Goal: Submit feedback/report problem

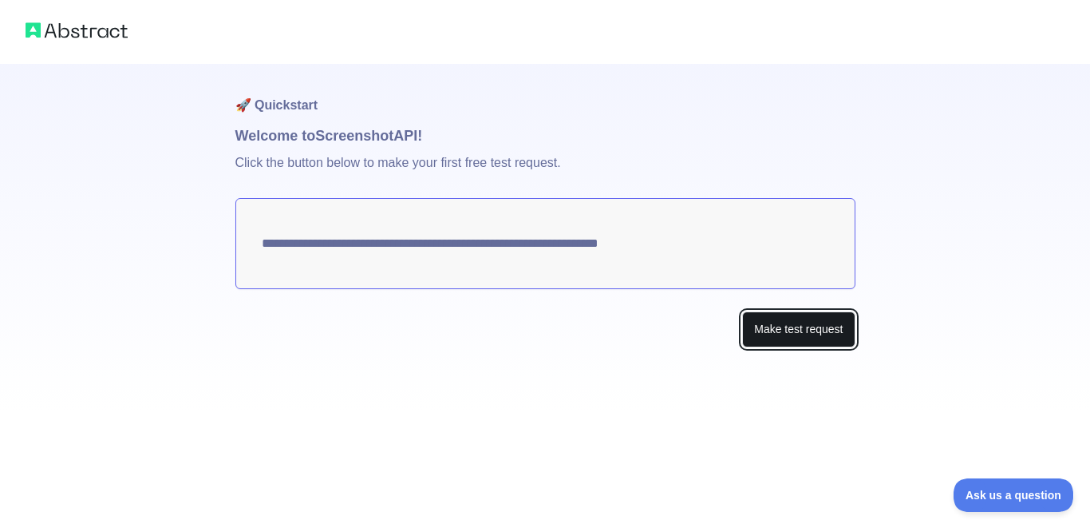
click at [798, 327] on button "Make test request" at bounding box center [798, 329] width 113 height 36
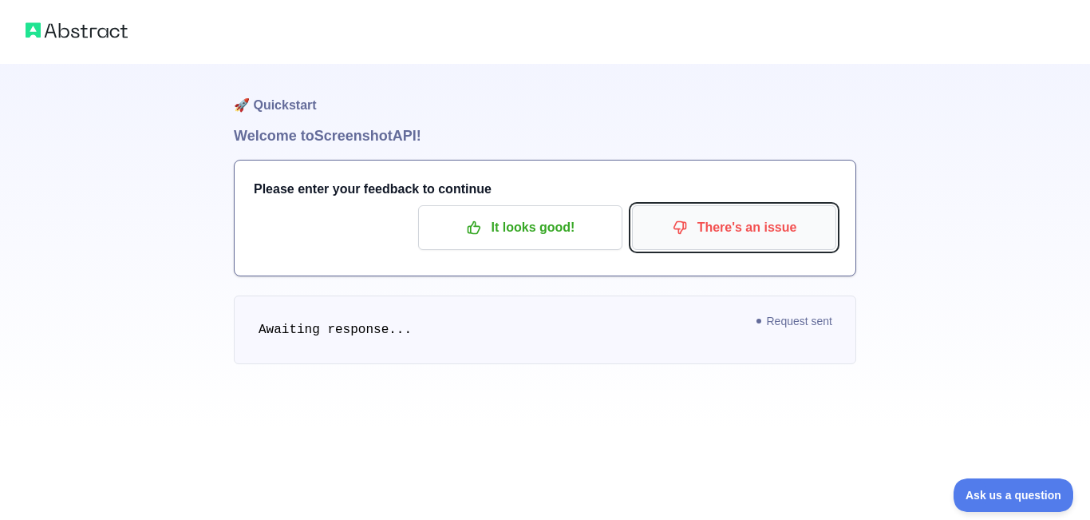
click at [737, 227] on p "There's an issue" at bounding box center [734, 227] width 180 height 27
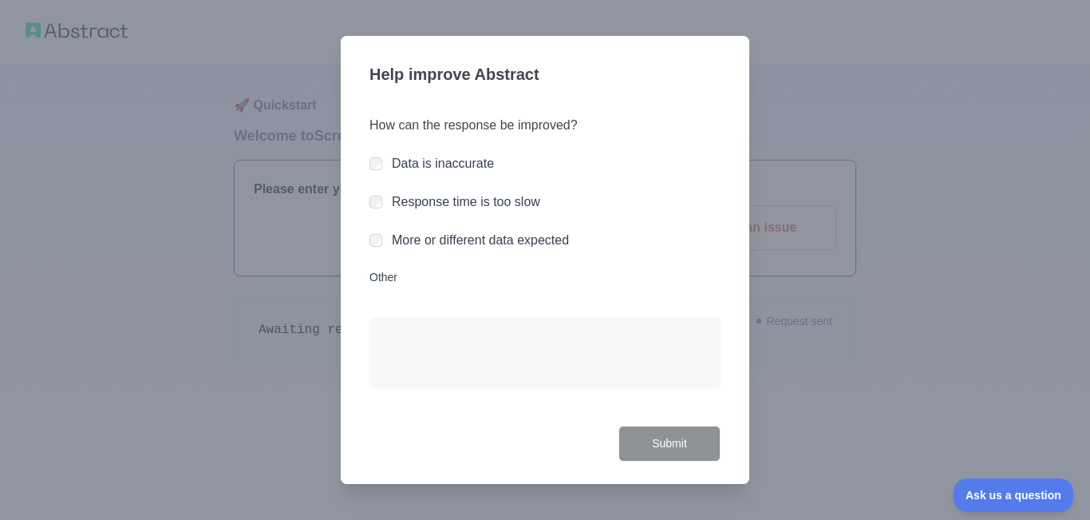
click at [526, 201] on label "Response time is too slow" at bounding box center [466, 202] width 148 height 14
click at [516, 247] on label "More or different data expected" at bounding box center [480, 240] width 177 height 14
click at [381, 271] on label "Other" at bounding box center [545, 277] width 351 height 16
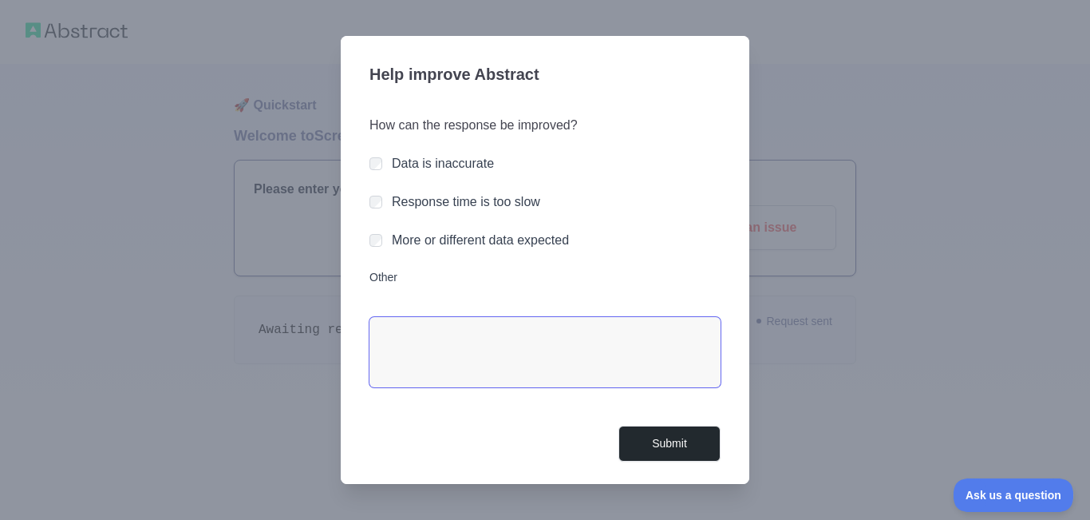
click at [381, 317] on textarea "Other" at bounding box center [545, 352] width 351 height 70
drag, startPoint x: 377, startPoint y: 231, endPoint x: 377, endPoint y: 209, distance: 22.3
click at [377, 231] on div "More or different data expected" at bounding box center [545, 240] width 351 height 19
click at [419, 385] on textarea "Other" at bounding box center [545, 352] width 351 height 70
type textarea "**********"
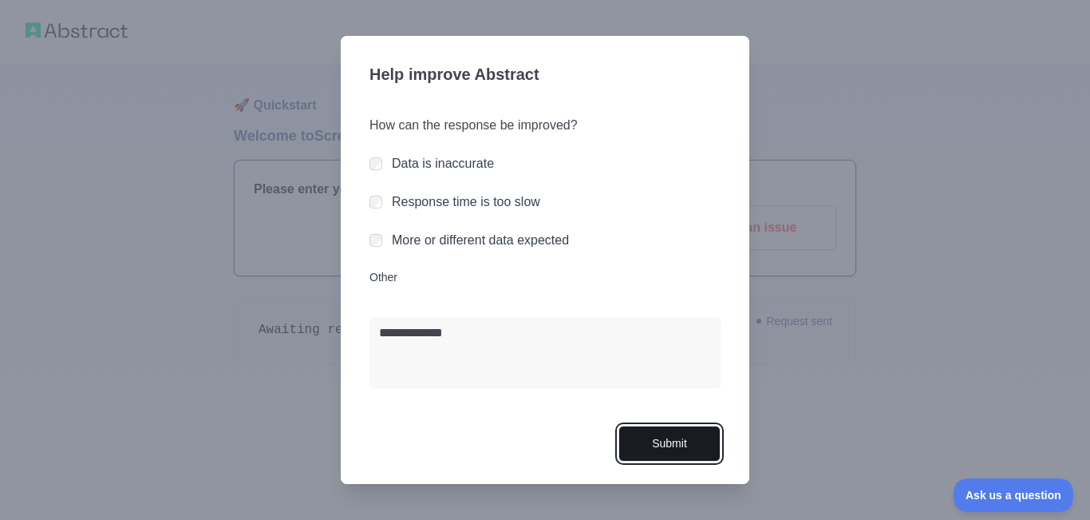
click at [674, 441] on button "Submit" at bounding box center [670, 443] width 102 height 36
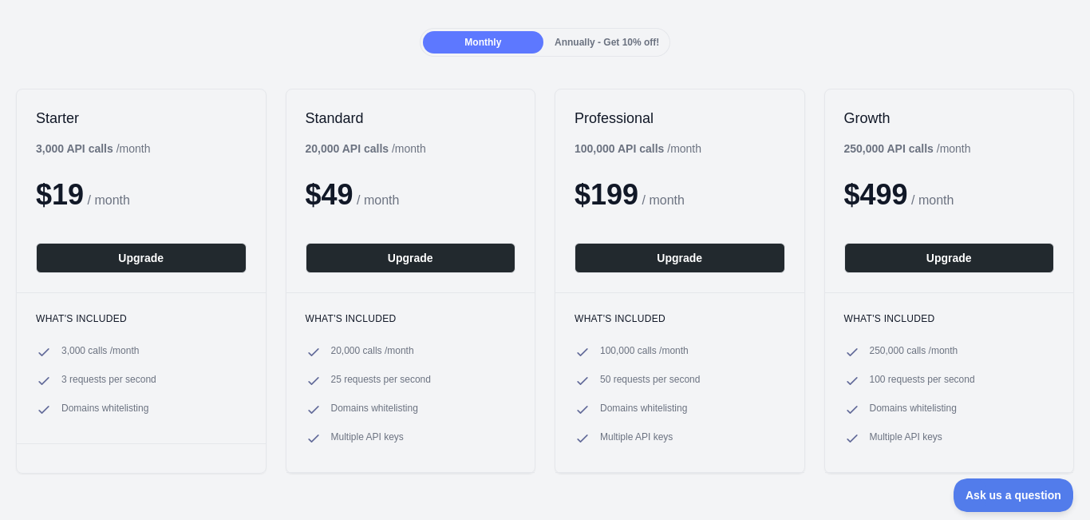
scroll to position [168, 0]
